Goal: Information Seeking & Learning: Learn about a topic

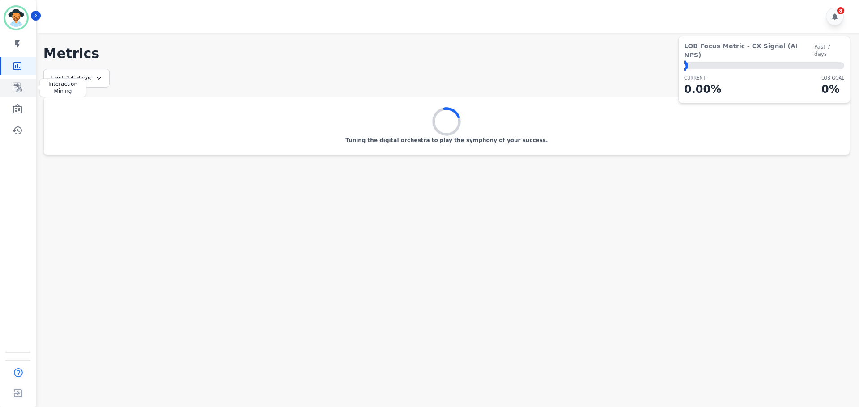
click at [16, 88] on icon "Sidebar" at bounding box center [17, 87] width 11 height 11
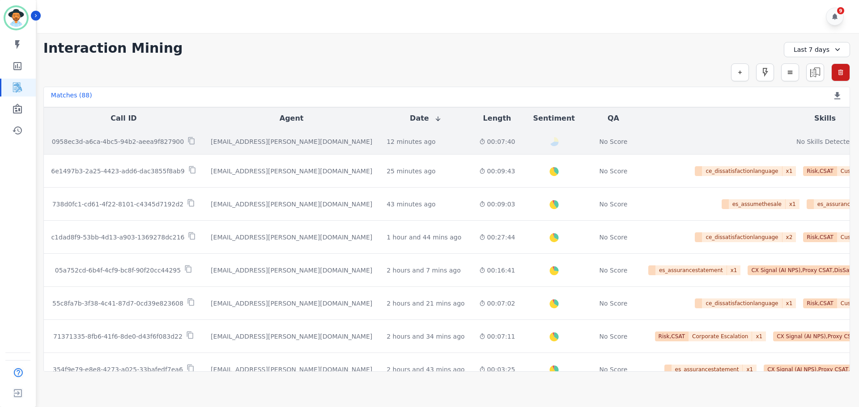
click at [161, 141] on p "0958ec3d-a6ca-4bc5-94b2-aeea9f827900" at bounding box center [118, 141] width 132 height 9
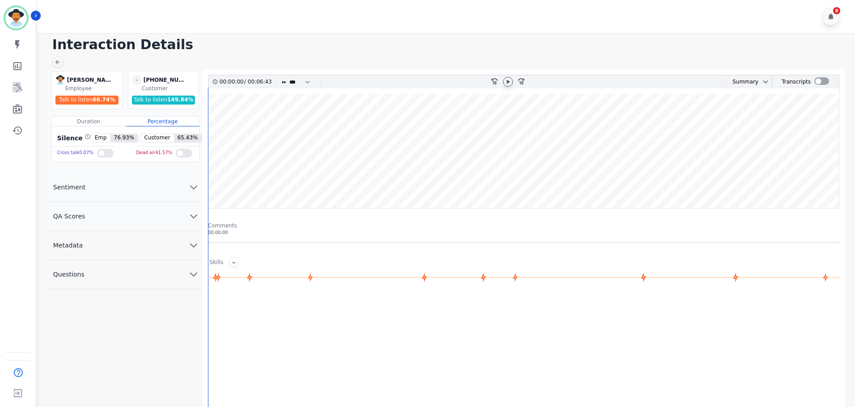
click at [506, 81] on icon at bounding box center [508, 81] width 7 height 7
click at [509, 84] on icon at bounding box center [508, 81] width 7 height 7
click at [508, 82] on icon at bounding box center [508, 82] width 3 height 4
click at [291, 81] on select "* * * **** * *** * ****" at bounding box center [301, 82] width 27 height 13
click at [288, 76] on select "* * * **** * *** * ****" at bounding box center [301, 82] width 27 height 13
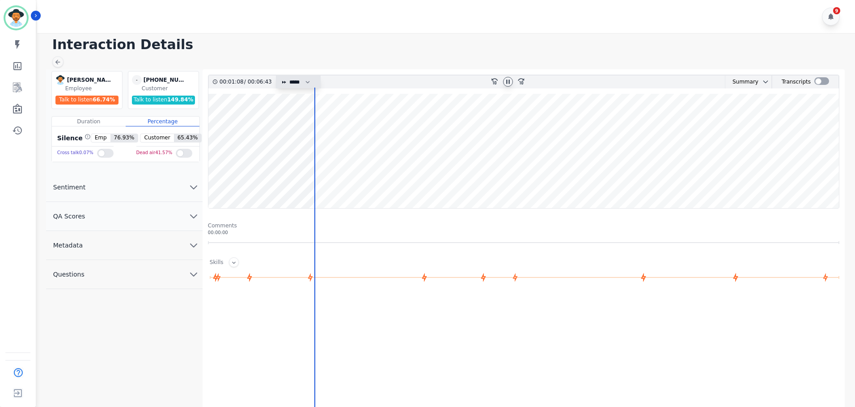
click at [297, 81] on select "* * * **** * *** * ****" at bounding box center [301, 82] width 27 height 13
select select "****"
click at [288, 76] on select "* * * **** * *** * ****" at bounding box center [301, 82] width 27 height 13
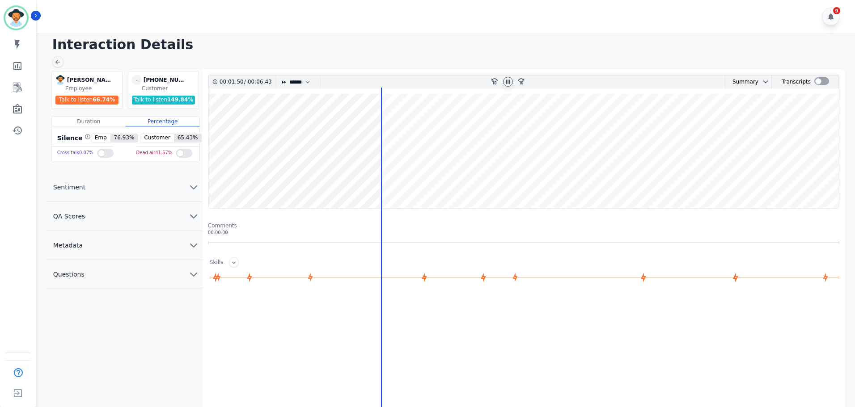
drag, startPoint x: 378, startPoint y: 195, endPoint x: 409, endPoint y: 203, distance: 31.3
click at [403, 203] on wave at bounding box center [523, 151] width 631 height 114
drag, startPoint x: 408, startPoint y: 195, endPoint x: 386, endPoint y: 201, distance: 22.4
click at [388, 202] on div "00:02:08 / 00:06:43 * * * **** * *** * **** rewind-10 fast-forward-10 Summary A…" at bounding box center [524, 275] width 632 height 401
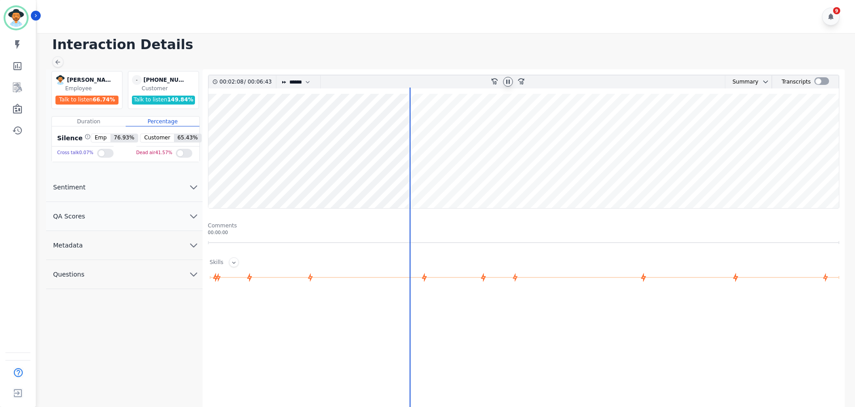
click at [385, 185] on wave at bounding box center [523, 151] width 631 height 114
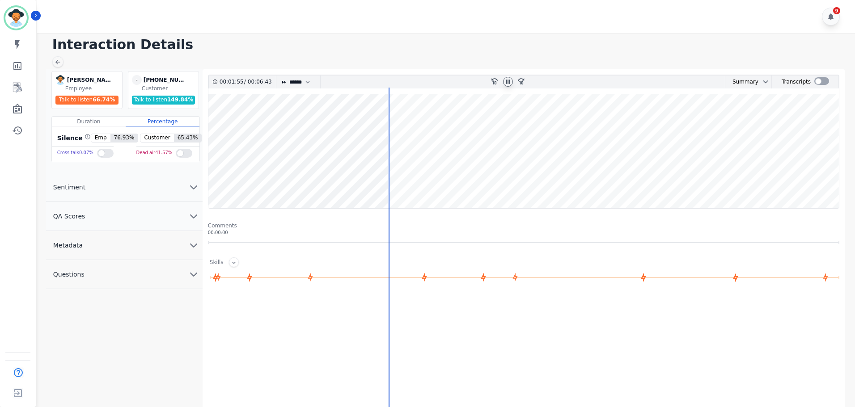
click at [375, 182] on wave at bounding box center [523, 151] width 631 height 114
click at [360, 178] on wave at bounding box center [523, 151] width 631 height 114
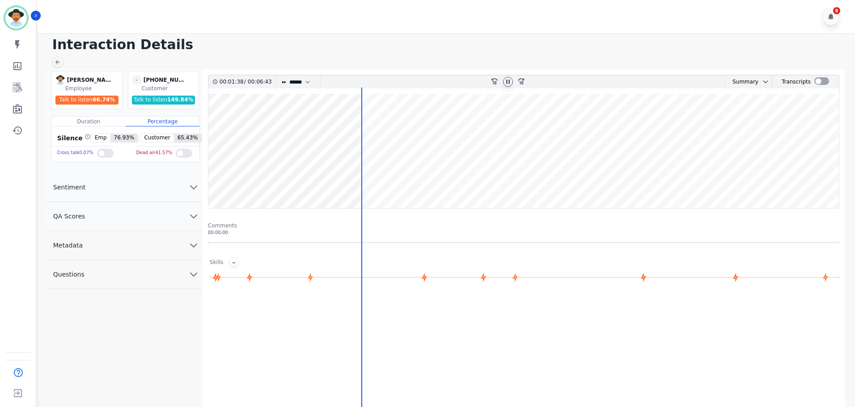
click at [341, 178] on wave at bounding box center [523, 151] width 631 height 114
click at [332, 177] on wave at bounding box center [523, 151] width 631 height 114
click at [402, 125] on wave at bounding box center [523, 151] width 631 height 114
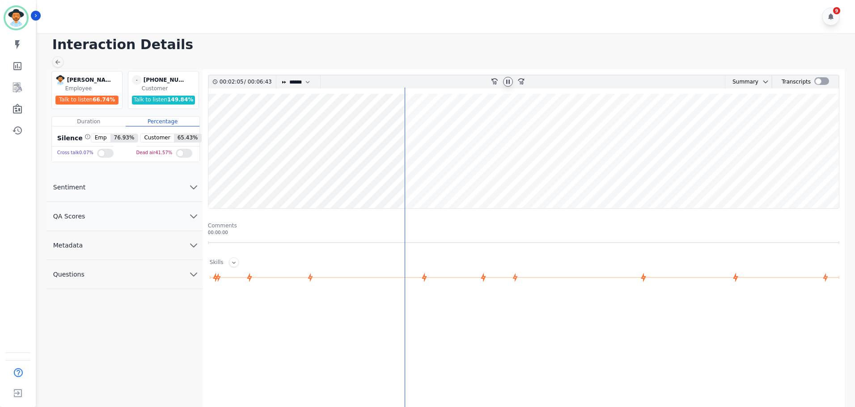
click at [511, 83] on icon at bounding box center [508, 81] width 7 height 7
click at [508, 82] on icon at bounding box center [508, 82] width 3 height 4
drag, startPoint x: 410, startPoint y: 208, endPoint x: 374, endPoint y: 204, distance: 36.4
click at [381, 208] on wave at bounding box center [523, 151] width 631 height 114
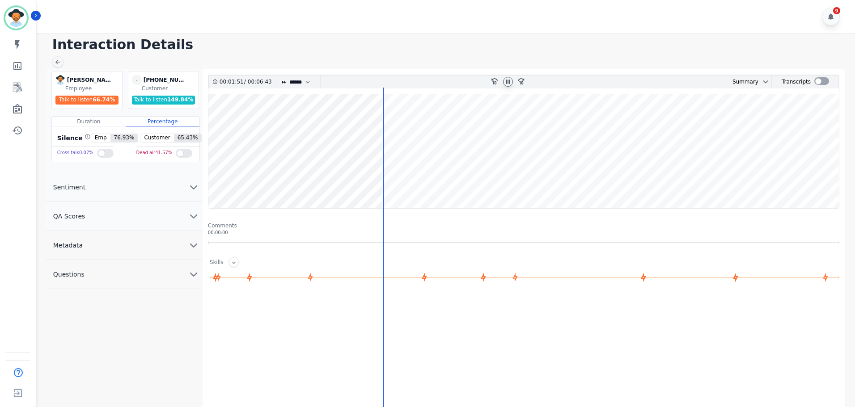
drag, startPoint x: 365, startPoint y: 187, endPoint x: 347, endPoint y: 187, distance: 17.4
click at [347, 187] on wave at bounding box center [523, 151] width 631 height 114
drag, startPoint x: 356, startPoint y: 201, endPoint x: 315, endPoint y: 204, distance: 41.7
click at [315, 204] on wave at bounding box center [523, 151] width 631 height 114
click at [334, 181] on wave at bounding box center [523, 151] width 631 height 114
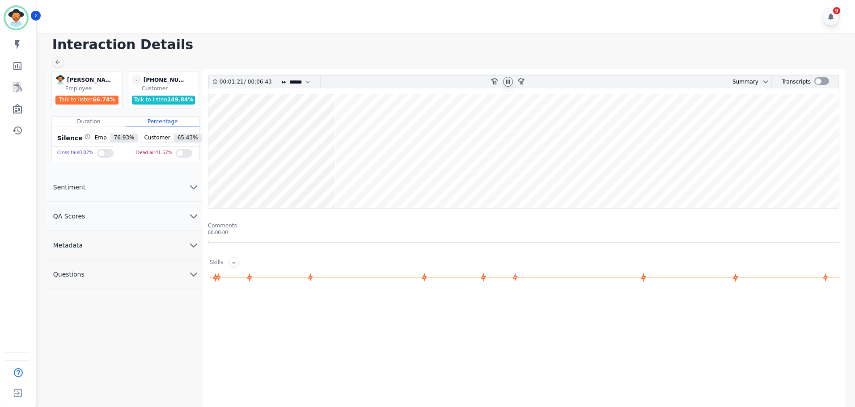
click at [346, 182] on wave at bounding box center [523, 151] width 631 height 114
click at [381, 177] on wave at bounding box center [523, 151] width 631 height 114
click at [367, 179] on wave at bounding box center [523, 151] width 631 height 114
click at [361, 180] on wave at bounding box center [523, 151] width 631 height 114
click at [444, 177] on wave at bounding box center [523, 151] width 631 height 114
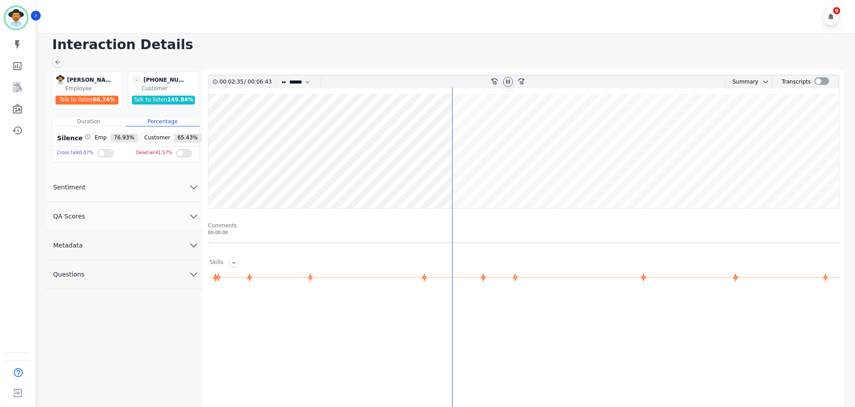
click at [444, 181] on wave at bounding box center [523, 151] width 631 height 114
click at [437, 180] on wave at bounding box center [523, 151] width 631 height 114
click at [422, 179] on wave at bounding box center [523, 151] width 631 height 114
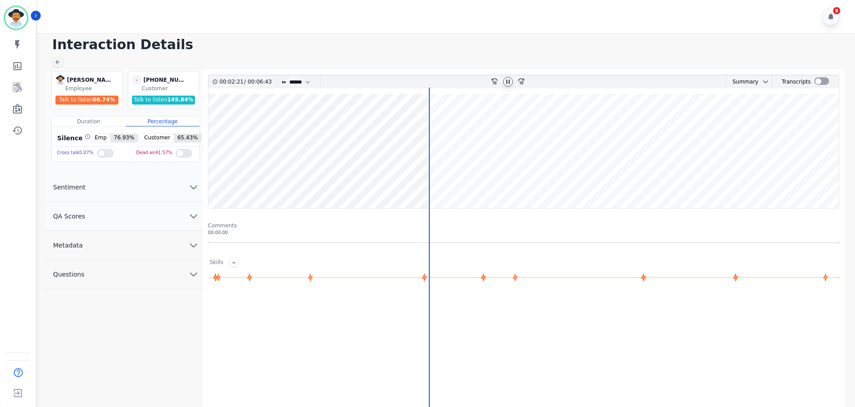
click at [509, 82] on icon at bounding box center [508, 82] width 4 height 4
click at [505, 81] on icon at bounding box center [508, 81] width 7 height 7
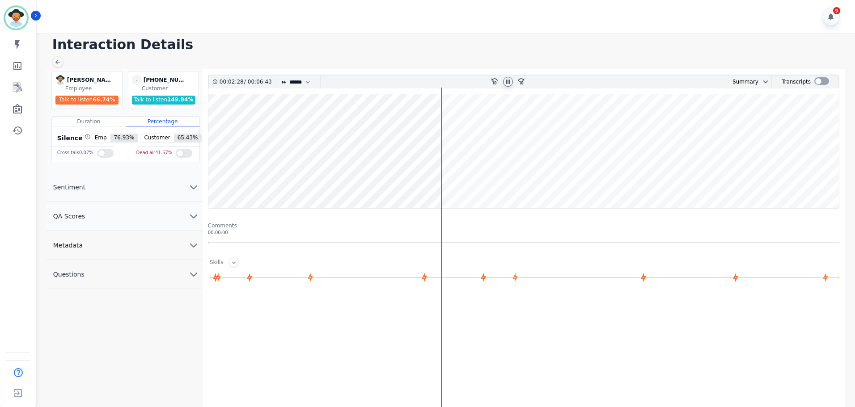
click at [471, 181] on wave at bounding box center [523, 151] width 631 height 114
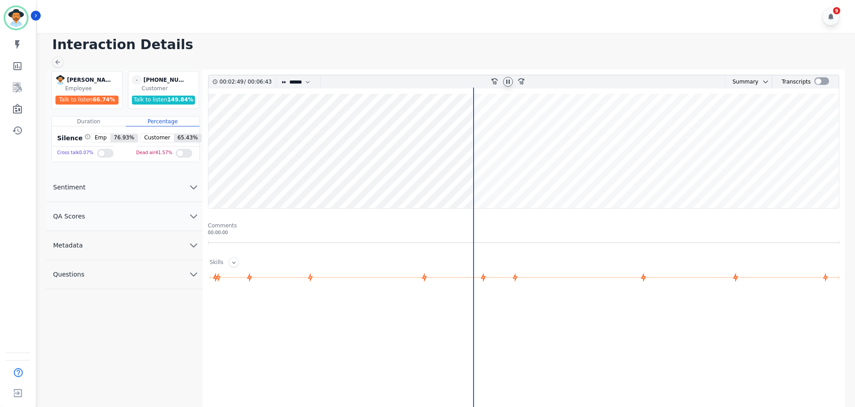
click at [505, 180] on wave at bounding box center [523, 151] width 631 height 114
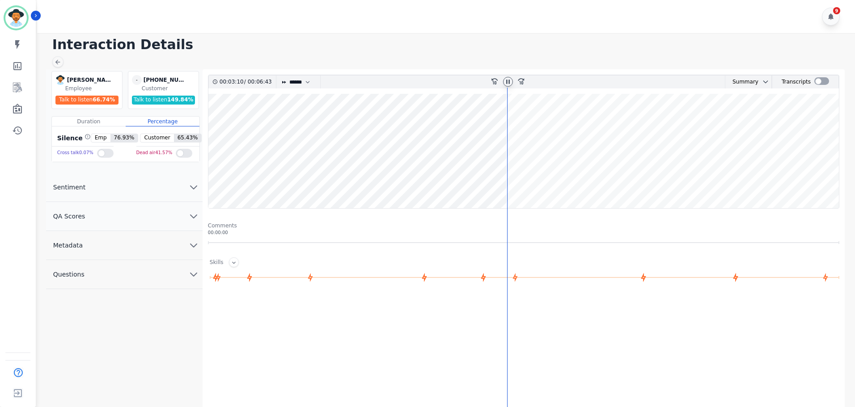
drag, startPoint x: 539, startPoint y: 178, endPoint x: 555, endPoint y: 181, distance: 16.9
click at [540, 178] on wave at bounding box center [523, 151] width 631 height 114
click at [588, 182] on wave at bounding box center [523, 151] width 631 height 114
click at [508, 82] on icon at bounding box center [508, 81] width 7 height 7
click at [509, 81] on icon at bounding box center [508, 81] width 7 height 7
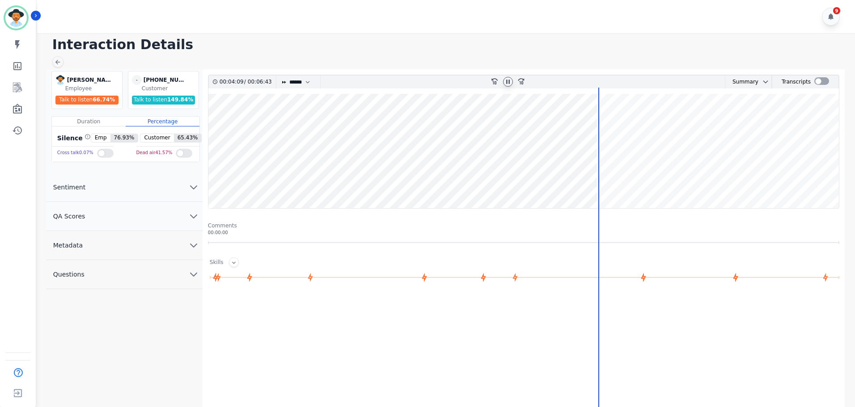
click at [622, 187] on wave at bounding box center [523, 151] width 631 height 114
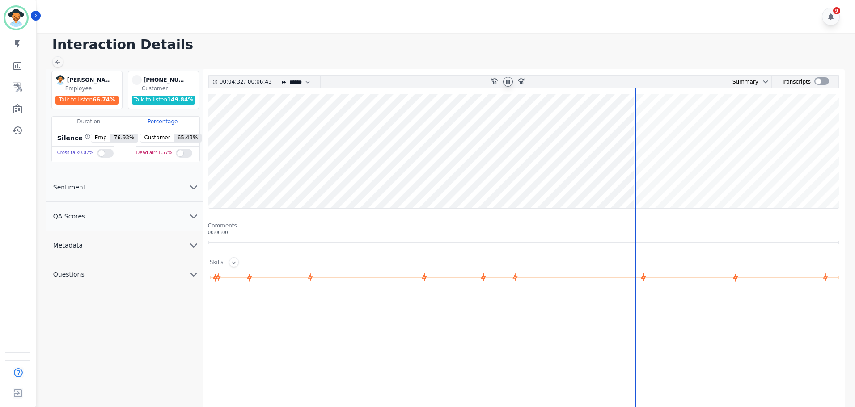
drag, startPoint x: 632, startPoint y: 206, endPoint x: 529, endPoint y: 205, distance: 103.3
click at [544, 206] on wave at bounding box center [523, 151] width 631 height 114
click at [349, 183] on wave at bounding box center [523, 151] width 631 height 114
click at [305, 179] on wave at bounding box center [523, 151] width 631 height 114
click at [339, 178] on wave at bounding box center [523, 151] width 631 height 114
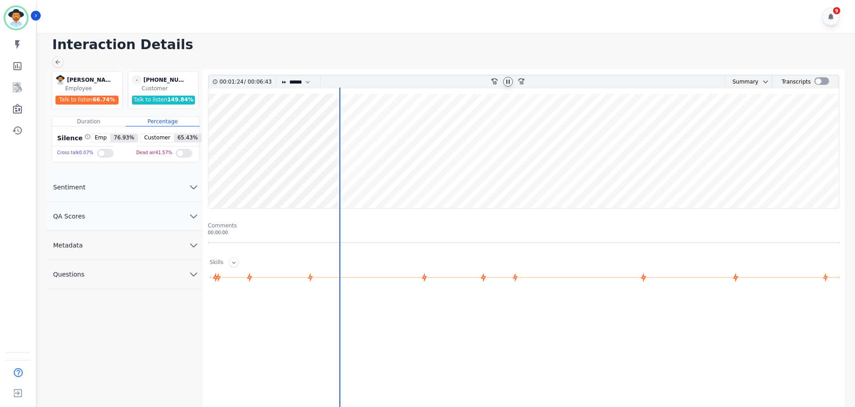
click at [375, 183] on wave at bounding box center [523, 151] width 631 height 114
click at [443, 188] on wave at bounding box center [523, 151] width 631 height 114
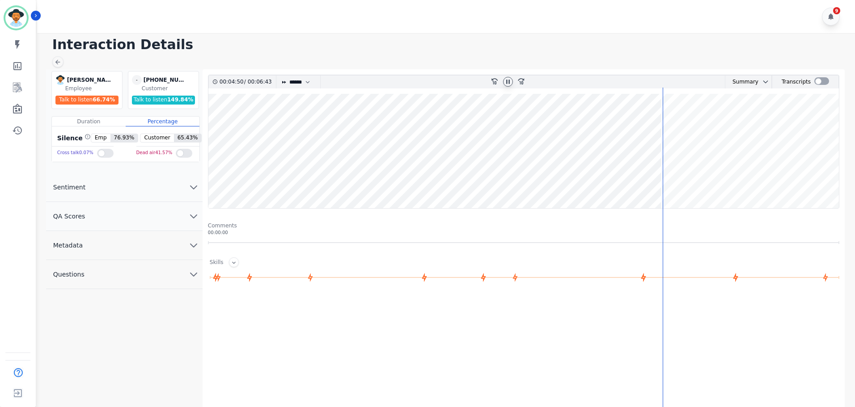
click at [509, 82] on icon at bounding box center [508, 82] width 4 height 4
click at [18, 49] on icon "Sidebar" at bounding box center [17, 44] width 11 height 11
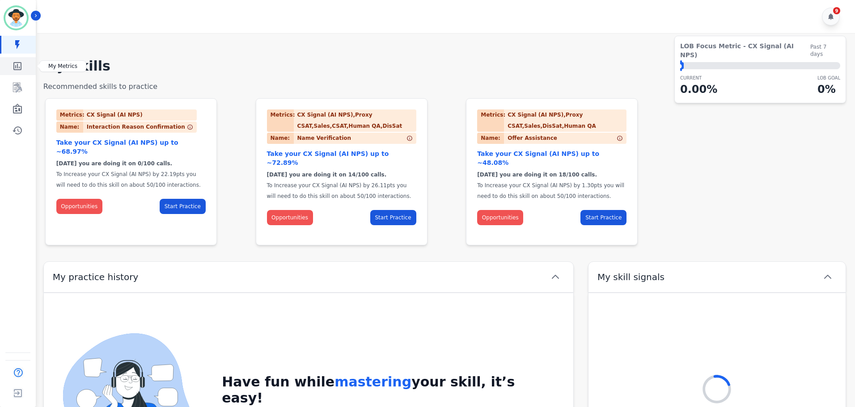
click at [20, 74] on link "Sidebar" at bounding box center [18, 66] width 34 height 18
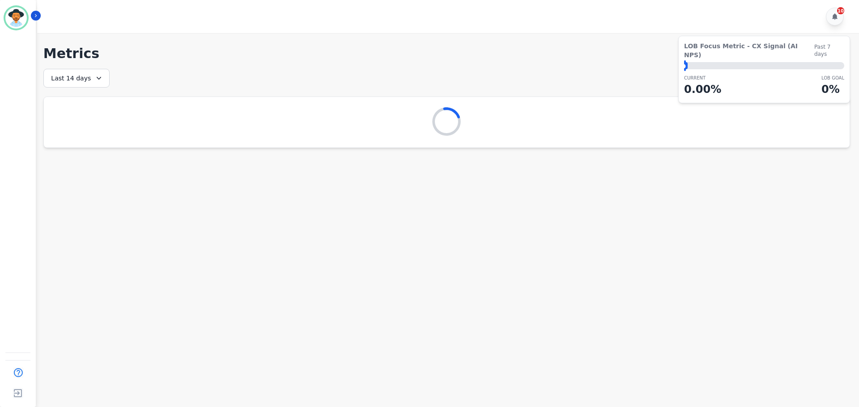
click at [107, 176] on main "**********" at bounding box center [446, 236] width 824 height 407
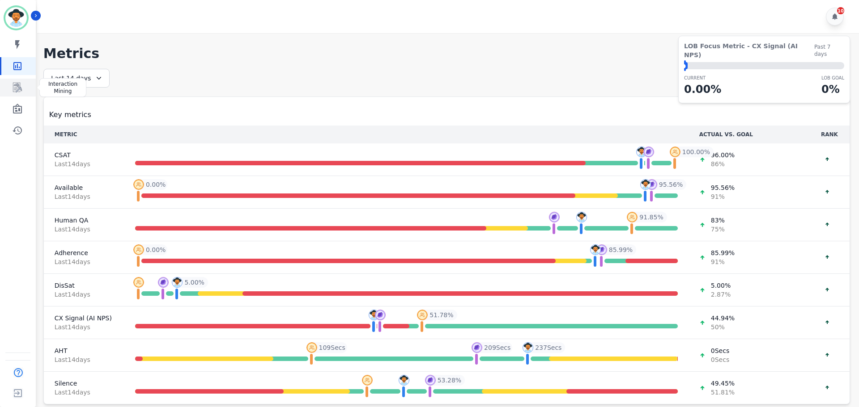
click at [17, 93] on link "Sidebar" at bounding box center [18, 88] width 34 height 18
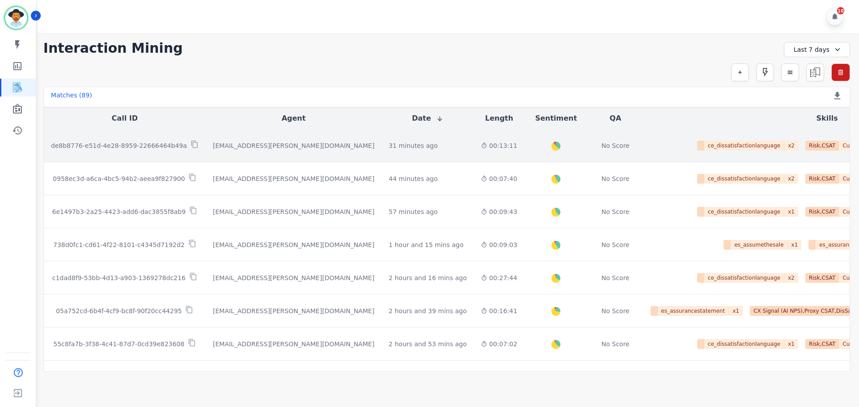
click at [163, 151] on td "de8b8776-e51d-4e28-8959-22666464b49a" at bounding box center [125, 145] width 162 height 33
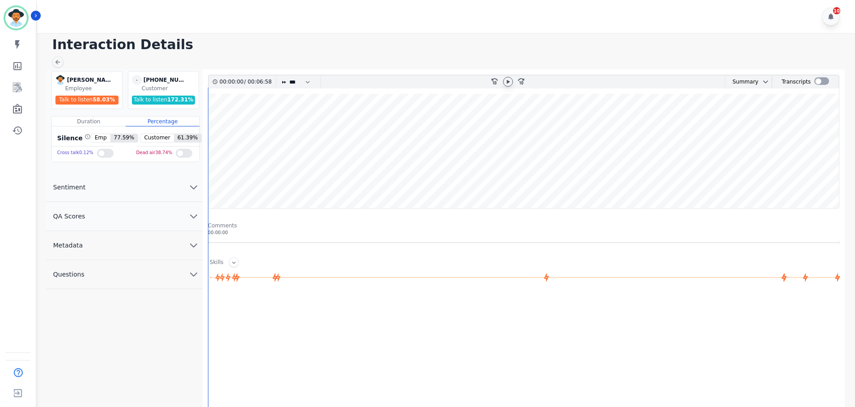
click at [507, 84] on icon at bounding box center [508, 82] width 3 height 4
click at [630, 182] on wave at bounding box center [523, 151] width 631 height 114
click at [789, 182] on wave at bounding box center [523, 151] width 631 height 114
click at [833, 181] on wave at bounding box center [523, 151] width 631 height 114
click at [508, 82] on icon at bounding box center [508, 82] width 3 height 4
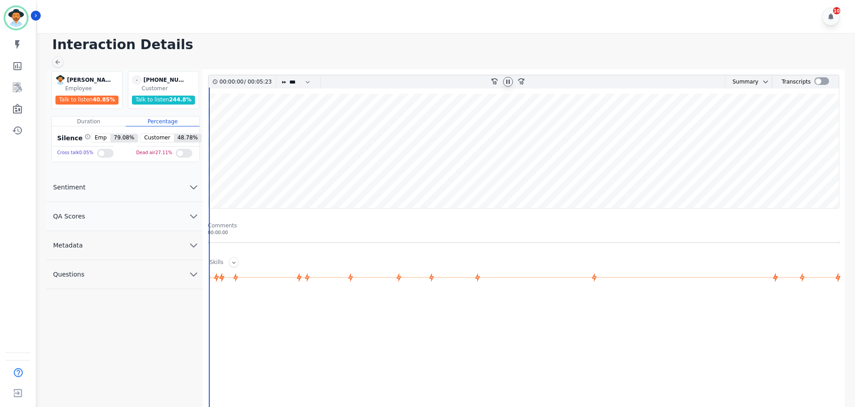
click at [757, 176] on wave at bounding box center [523, 151] width 631 height 114
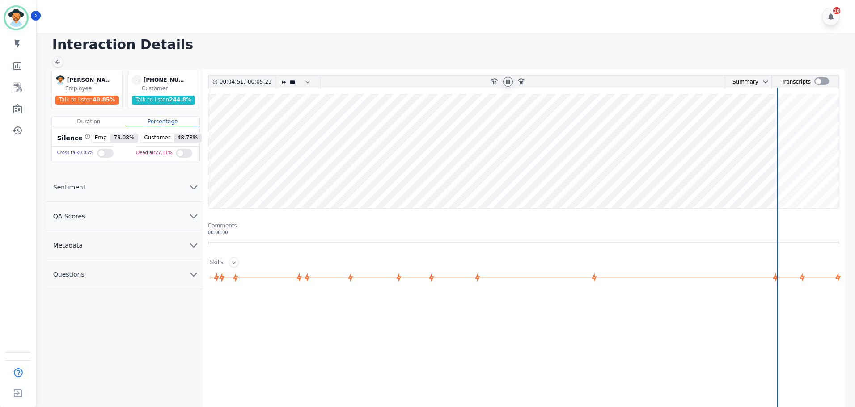
click at [630, 183] on wave at bounding box center [523, 151] width 631 height 114
click at [657, 183] on wave at bounding box center [523, 151] width 631 height 114
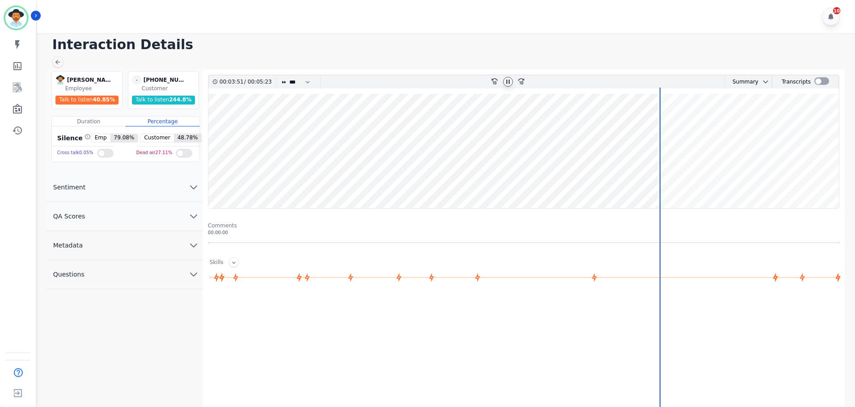
click at [592, 183] on wave at bounding box center [523, 151] width 631 height 114
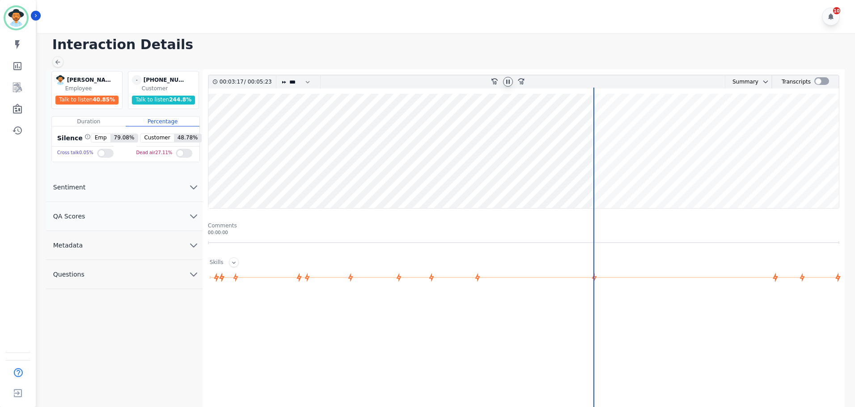
click at [567, 183] on wave at bounding box center [523, 151] width 631 height 114
click at [503, 182] on wave at bounding box center [523, 151] width 631 height 114
click at [459, 181] on wave at bounding box center [523, 151] width 631 height 114
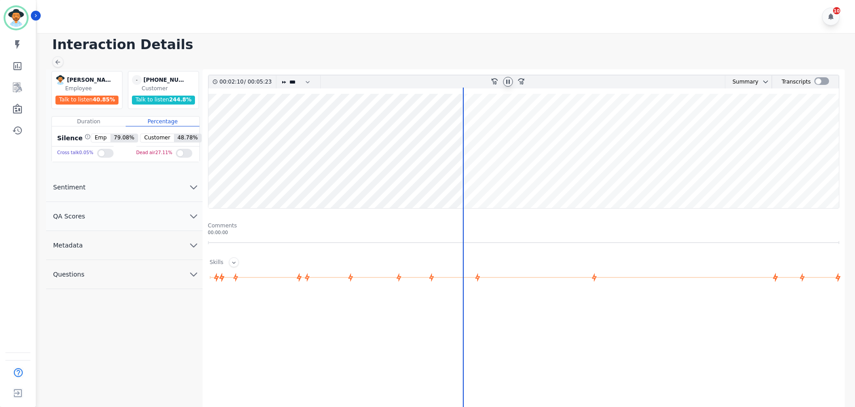
click at [424, 179] on wave at bounding box center [523, 151] width 631 height 114
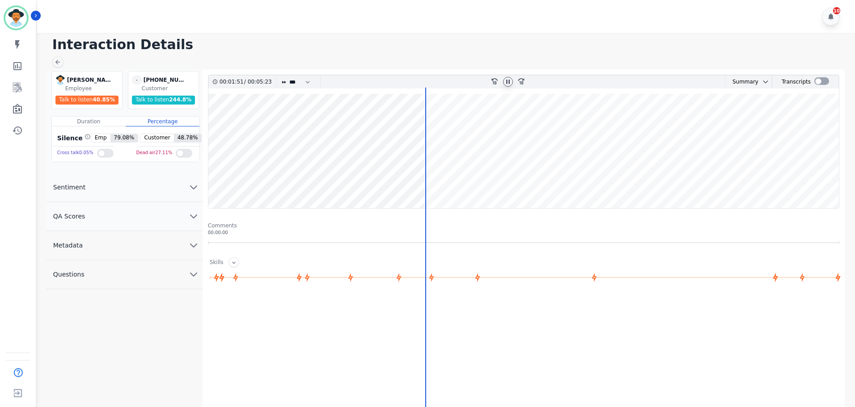
click at [351, 181] on wave at bounding box center [523, 151] width 631 height 114
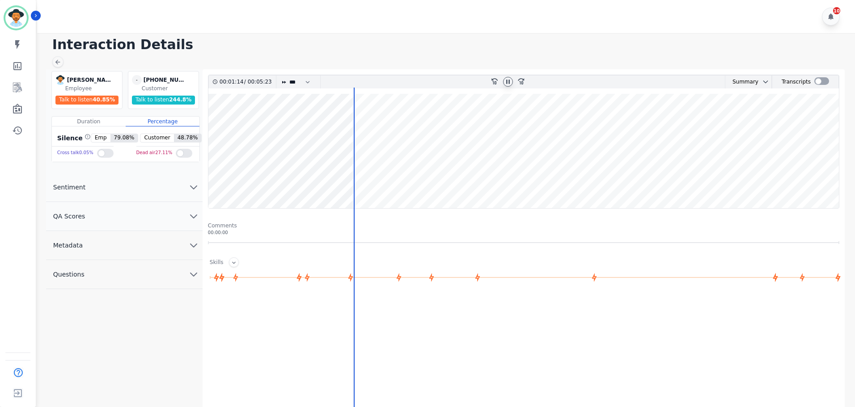
click at [307, 176] on wave at bounding box center [523, 151] width 631 height 114
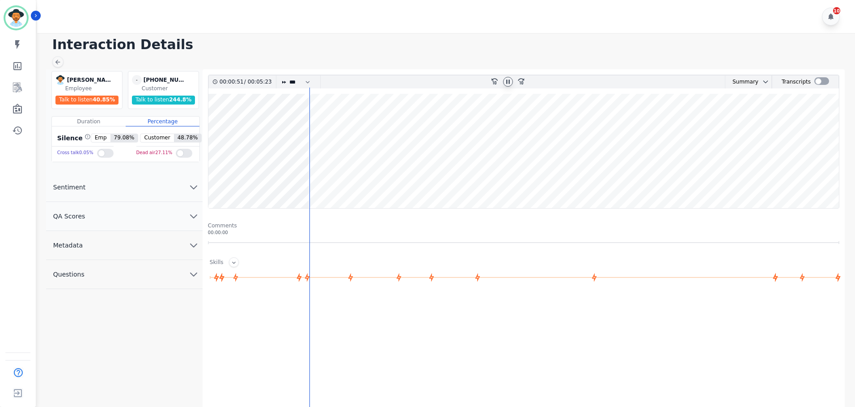
click at [446, 174] on wave at bounding box center [523, 151] width 631 height 114
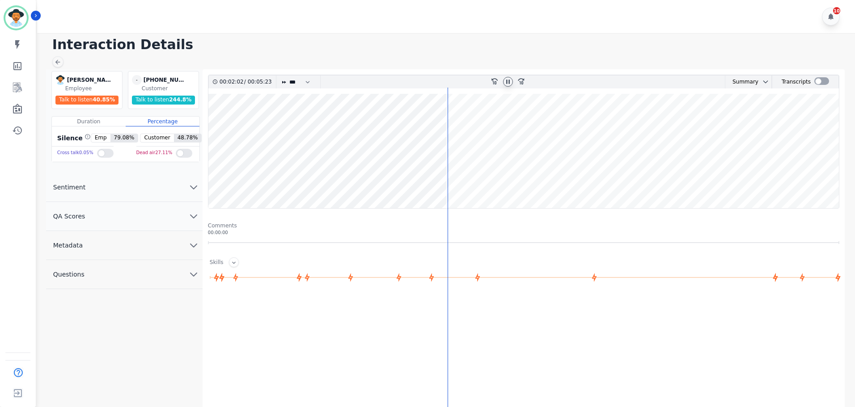
drag, startPoint x: 636, startPoint y: 174, endPoint x: 640, endPoint y: 174, distance: 4.5
click at [640, 174] on wave at bounding box center [523, 151] width 631 height 114
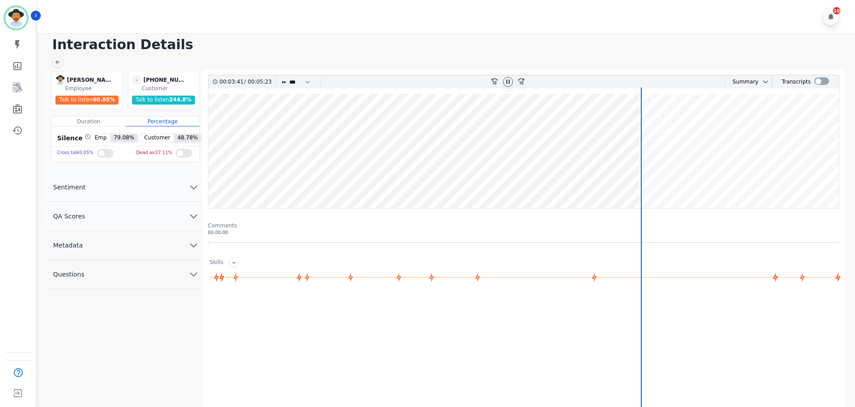
click at [699, 177] on wave at bounding box center [523, 151] width 631 height 114
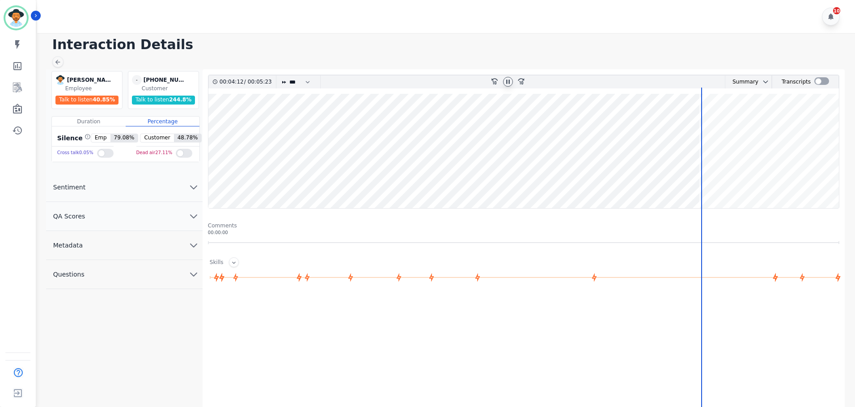
drag, startPoint x: 768, startPoint y: 177, endPoint x: 850, endPoint y: 177, distance: 81.8
click at [844, 177] on div "00:04:12 / 00:05:23 * * * **** * *** * **** rewind-10 fast-forward-10 Summary A…" at bounding box center [524, 293] width 642 height 448
click at [810, 187] on wave at bounding box center [523, 151] width 631 height 114
click at [217, 180] on wave at bounding box center [523, 151] width 631 height 114
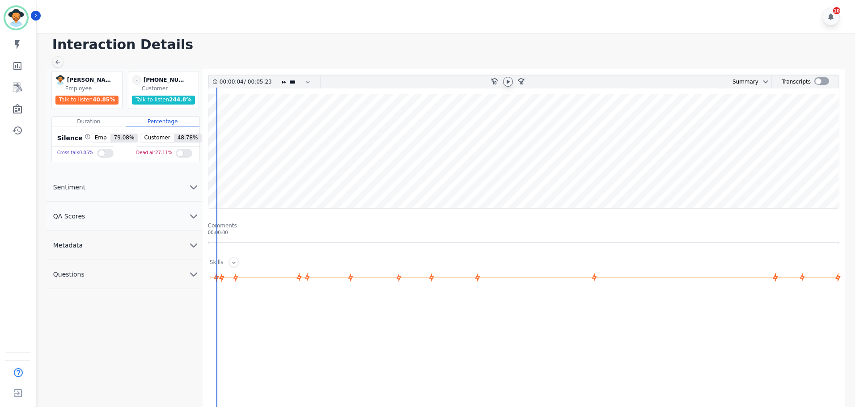
drag, startPoint x: 219, startPoint y: 177, endPoint x: 205, endPoint y: 178, distance: 14.3
click at [205, 178] on div "00:00:04 / 00:05:23 * * * **** * *** * **** rewind-10 fast-forward-10 Summary A…" at bounding box center [524, 293] width 642 height 448
click at [211, 178] on wave at bounding box center [523, 151] width 631 height 114
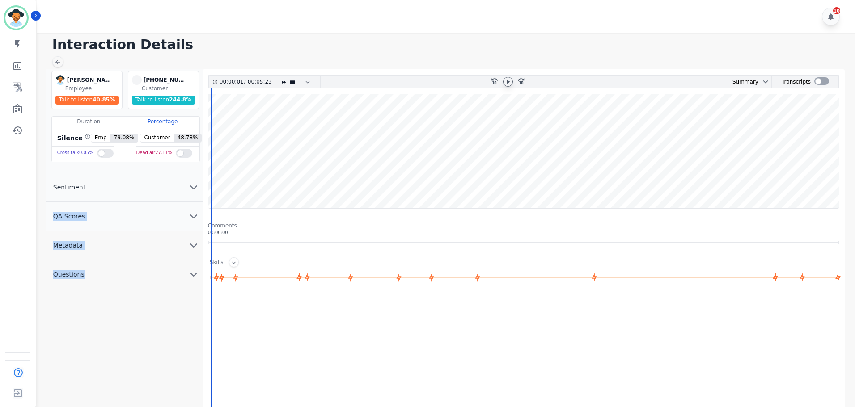
drag, startPoint x: 211, startPoint y: 178, endPoint x: 186, endPoint y: 186, distance: 26.0
click at [186, 186] on div "Victoria Rubio Victoria Rubio Employee Talk to listen 40.85 % - +15122938192 un…" at bounding box center [447, 293] width 803 height 448
click at [508, 82] on icon at bounding box center [508, 82] width 3 height 4
click at [270, 183] on wave at bounding box center [523, 151] width 631 height 114
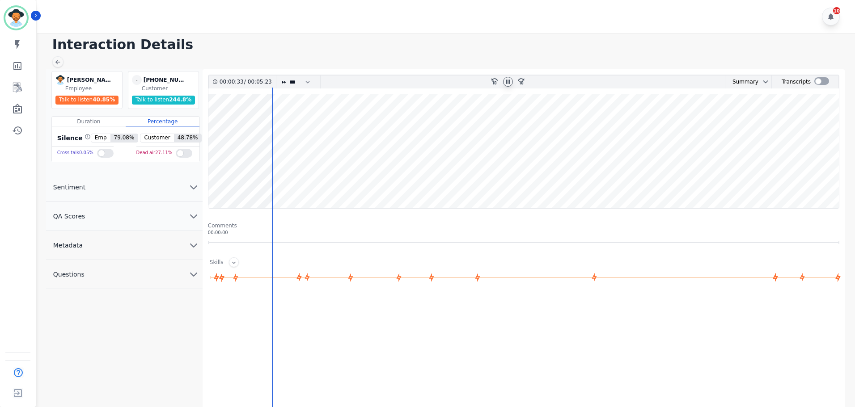
click at [332, 182] on wave at bounding box center [523, 151] width 631 height 114
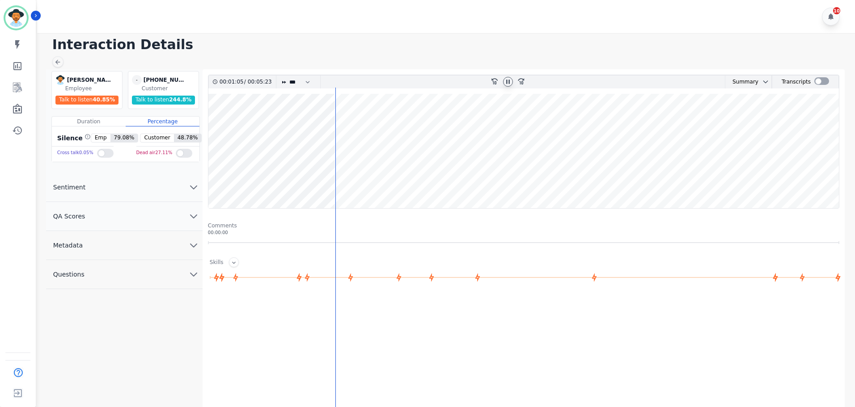
click at [407, 179] on wave at bounding box center [523, 151] width 631 height 114
click at [435, 179] on wave at bounding box center [523, 151] width 631 height 114
click at [450, 176] on wave at bounding box center [523, 151] width 631 height 114
click at [492, 177] on wave at bounding box center [523, 151] width 631 height 114
click at [539, 177] on wave at bounding box center [523, 151] width 631 height 114
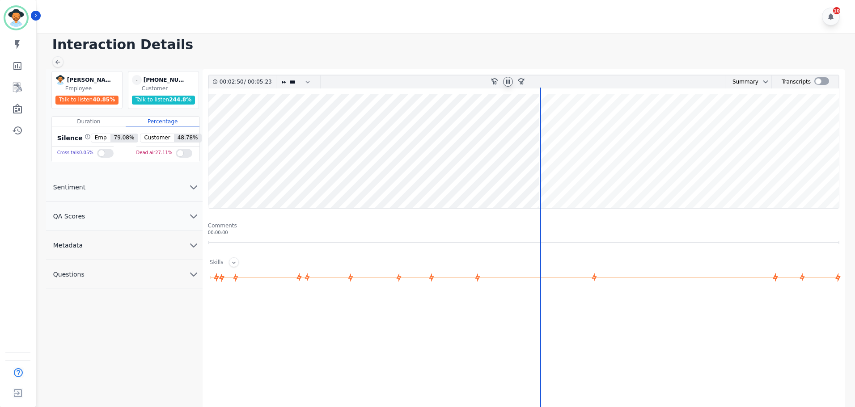
click at [560, 178] on wave at bounding box center [523, 151] width 631 height 114
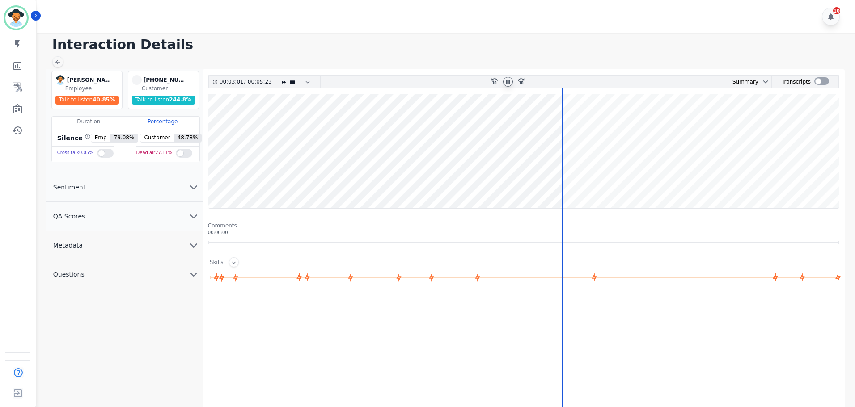
click at [574, 178] on wave at bounding box center [523, 151] width 631 height 114
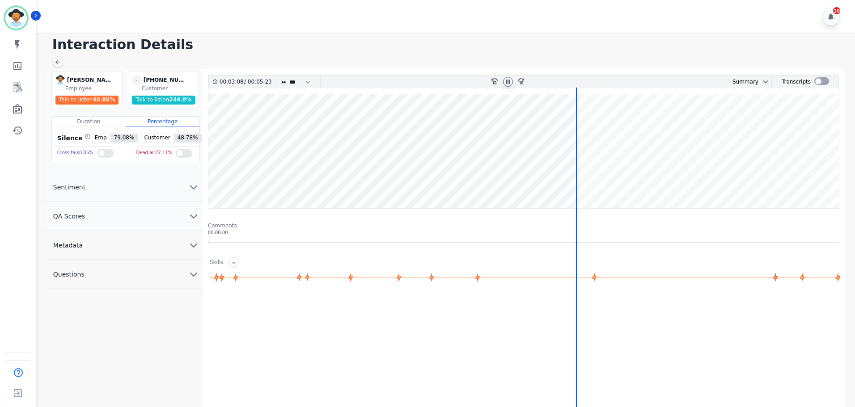
click at [583, 178] on wave at bounding box center [523, 151] width 631 height 114
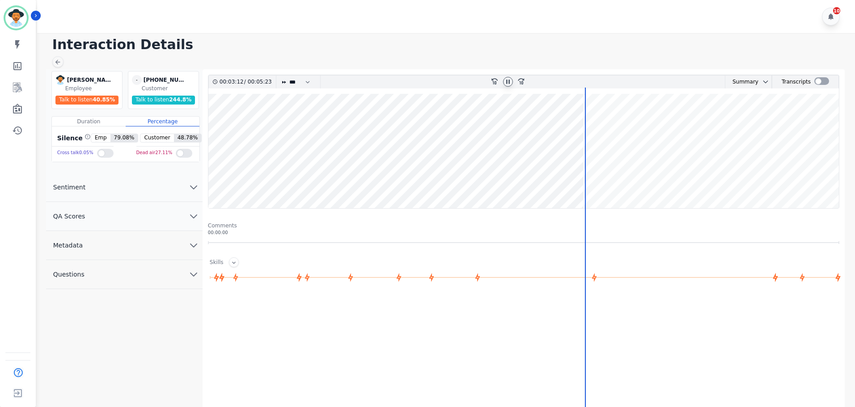
click at [601, 179] on wave at bounding box center [523, 151] width 631 height 114
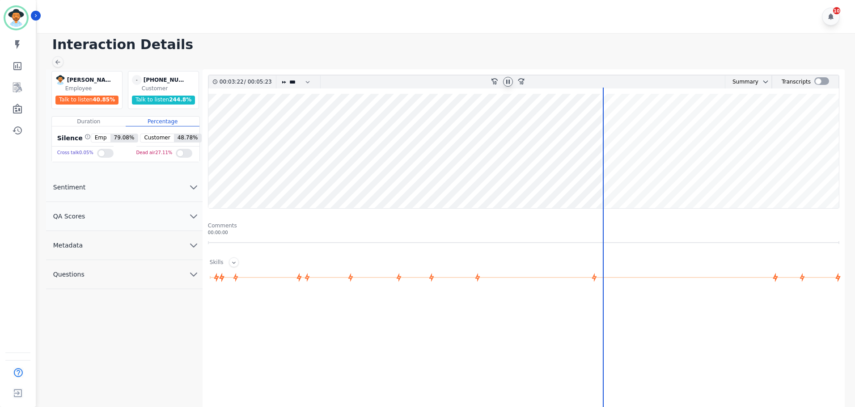
click at [663, 180] on wave at bounding box center [523, 151] width 631 height 114
click at [708, 180] on wave at bounding box center [523, 151] width 631 height 114
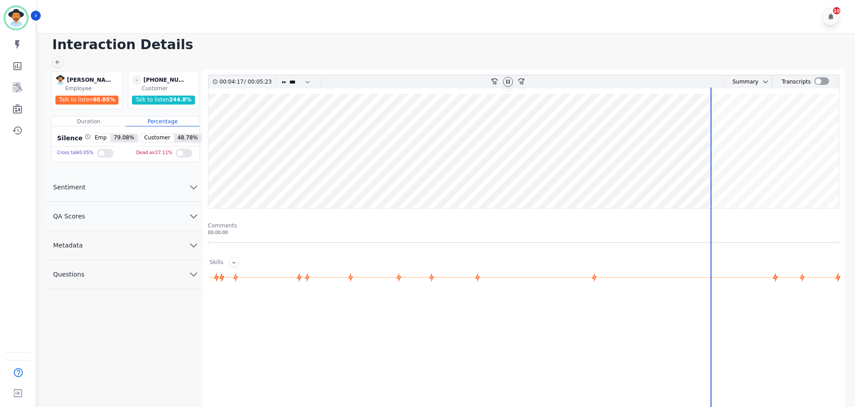
click at [736, 180] on wave at bounding box center [523, 151] width 631 height 114
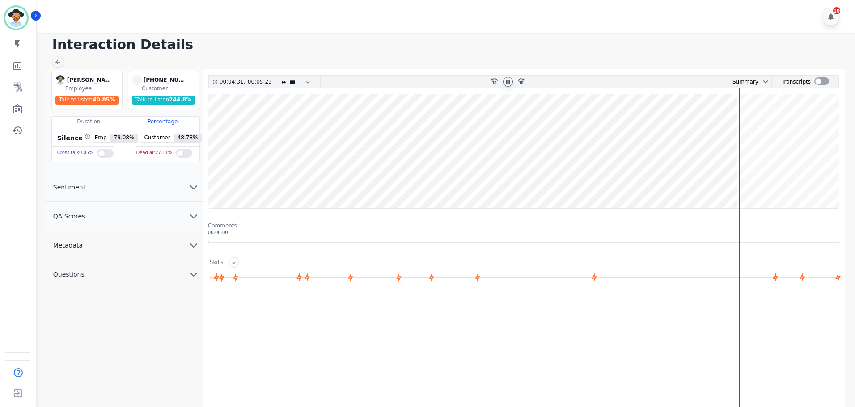
click at [638, 176] on wave at bounding box center [523, 151] width 631 height 114
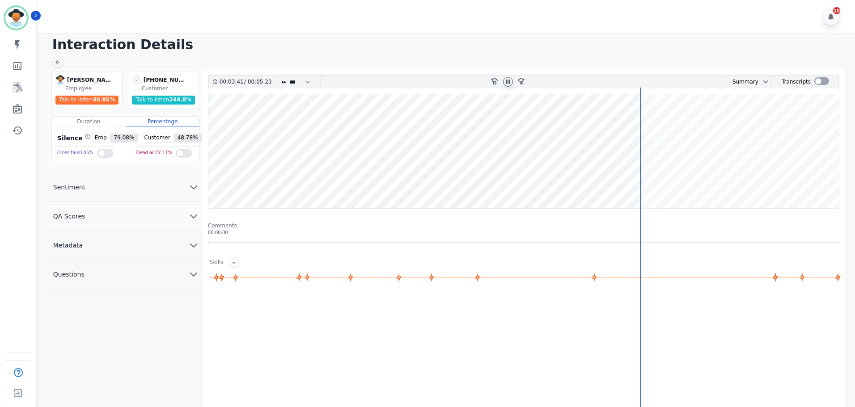
click at [613, 176] on wave at bounding box center [523, 151] width 631 height 114
click at [608, 176] on wave at bounding box center [523, 151] width 631 height 114
click at [511, 82] on icon at bounding box center [508, 81] width 7 height 7
click at [509, 82] on icon at bounding box center [508, 81] width 7 height 7
click at [510, 82] on icon at bounding box center [508, 81] width 7 height 7
